Goal: Information Seeking & Learning: Learn about a topic

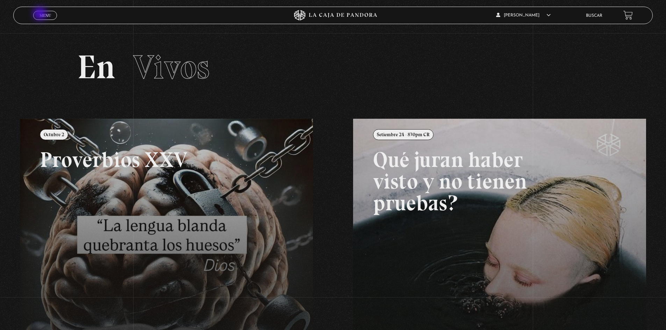
click at [41, 14] on span "Menu" at bounding box center [46, 15] width 12 height 4
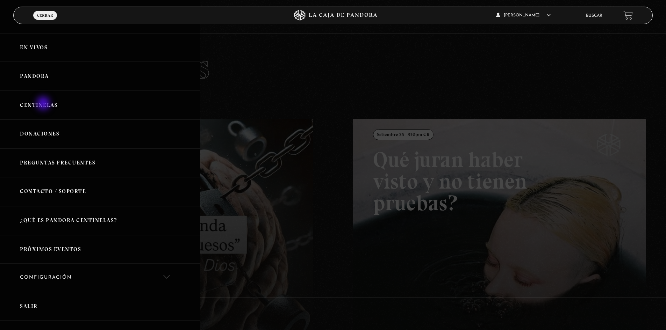
click at [44, 104] on link "Centinelas" at bounding box center [100, 105] width 200 height 29
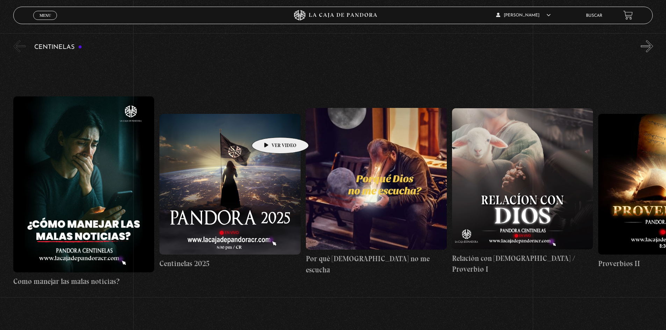
scroll to position [78, 0]
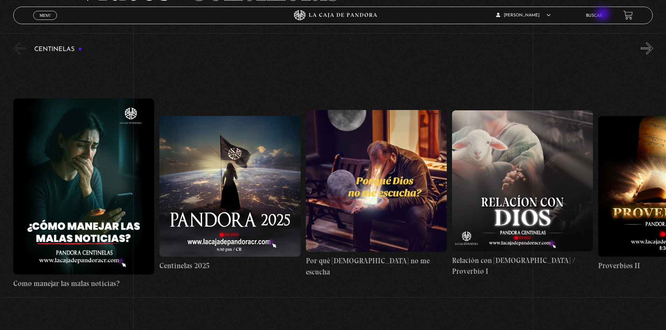
click at [603, 15] on link "Buscar" at bounding box center [594, 16] width 16 height 4
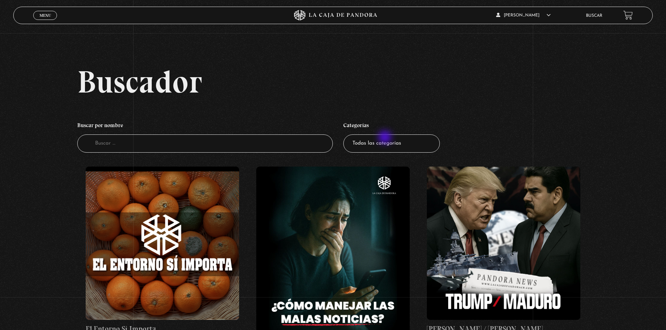
click at [386, 138] on select "Todas las categorías 11:11 Humanitario (1) Amo los Lunes (4) Análisis de series…" at bounding box center [391, 144] width 97 height 19
select select "centinelas"
click at [346, 135] on select "Todas las categorías 11:11 Humanitario (1) Amo los Lunes (4) Análisis de series…" at bounding box center [391, 144] width 97 height 19
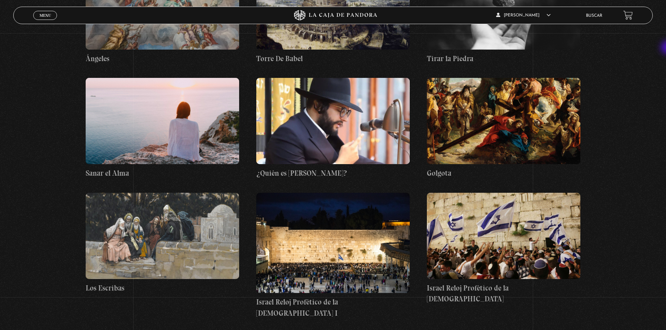
scroll to position [6431, 0]
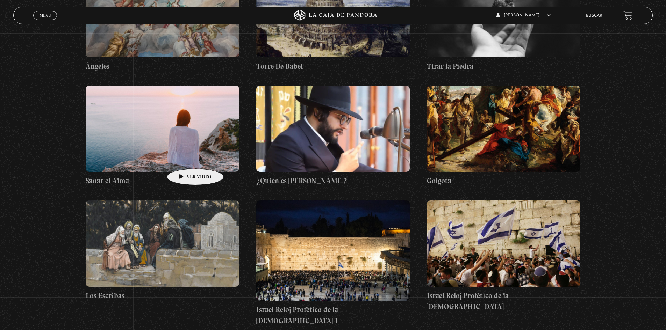
click at [184, 158] on figure at bounding box center [163, 129] width 154 height 86
